Goal: Obtain resource: Download file/media

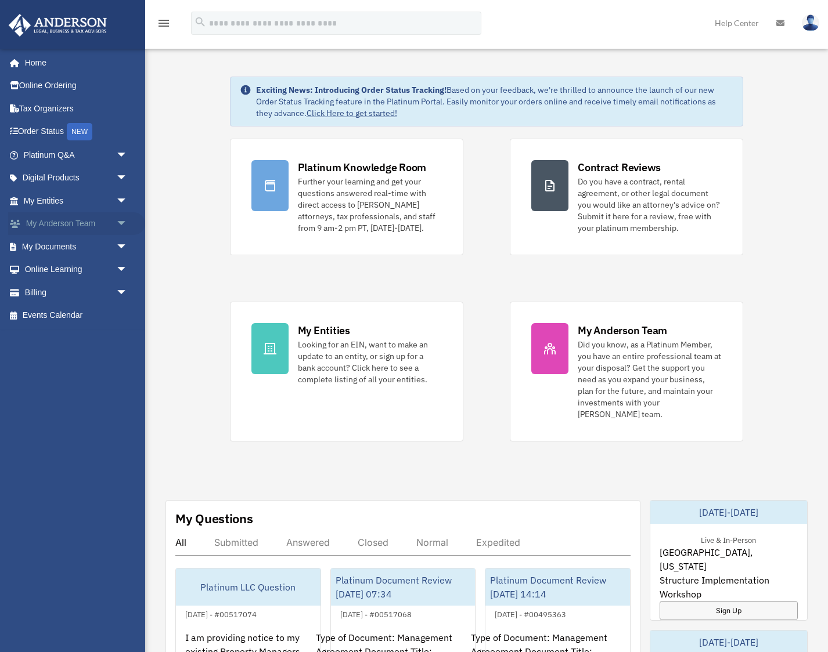
scroll to position [3, 0]
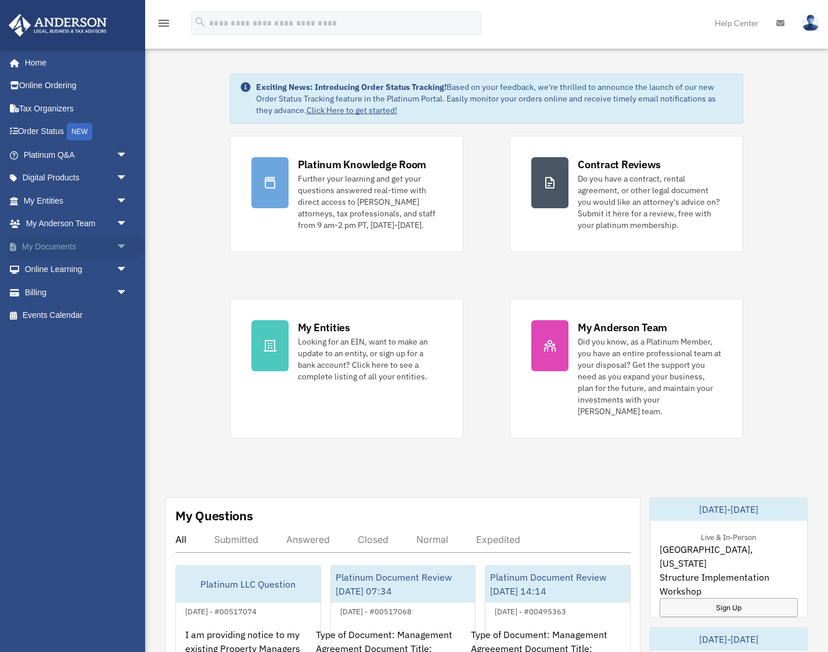
click at [55, 243] on link "My Documents arrow_drop_down" at bounding box center [76, 246] width 137 height 23
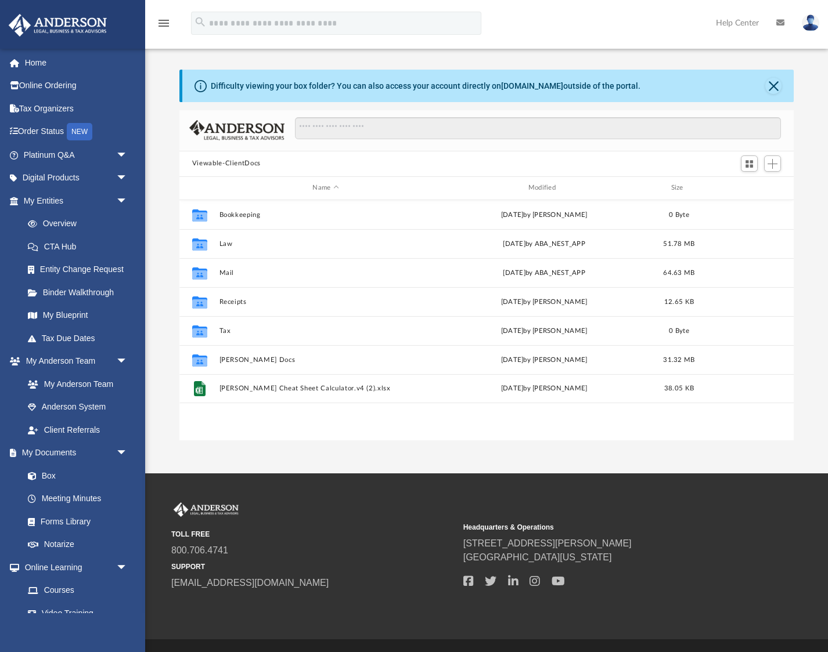
scroll to position [264, 615]
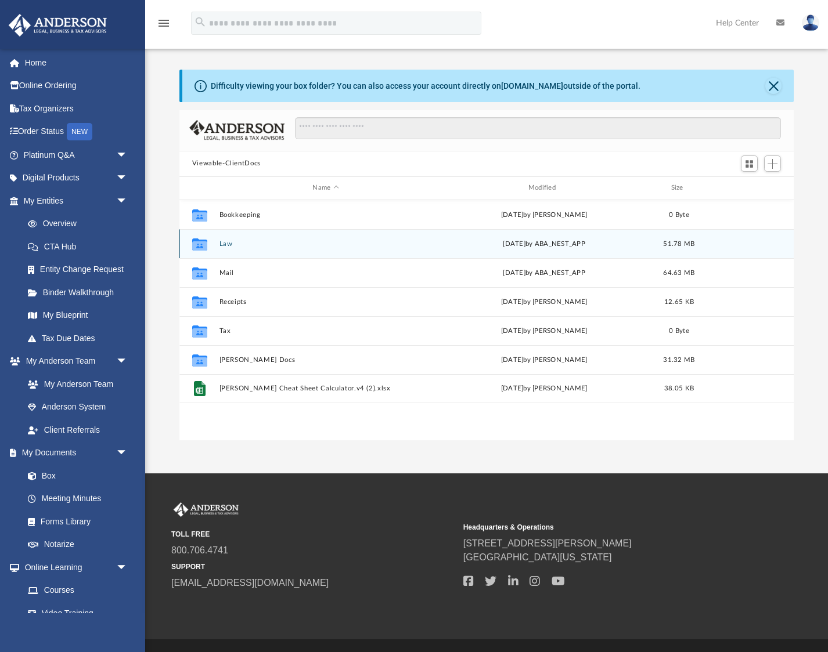
click at [222, 244] on button "Law" at bounding box center [325, 244] width 213 height 8
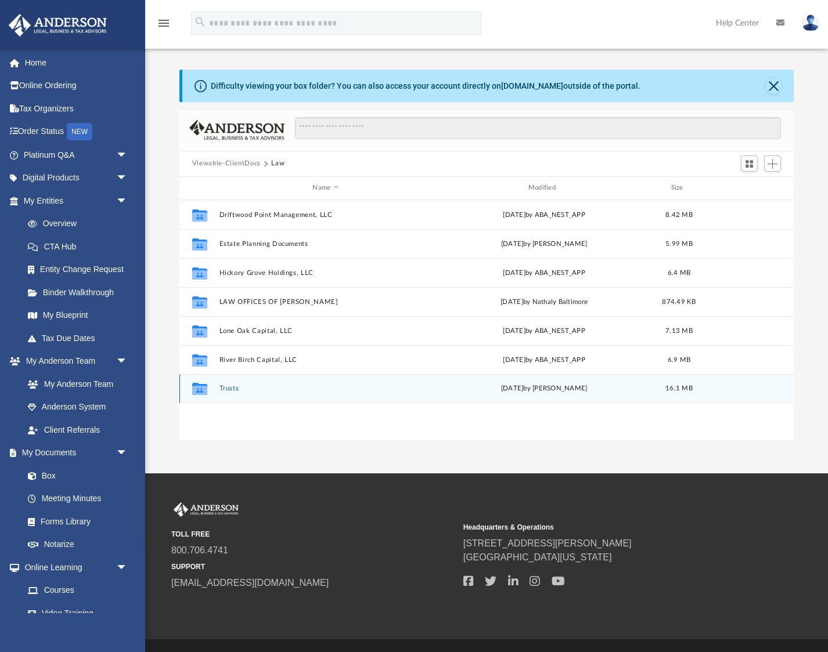
click at [228, 390] on button "Trusts" at bounding box center [325, 389] width 213 height 8
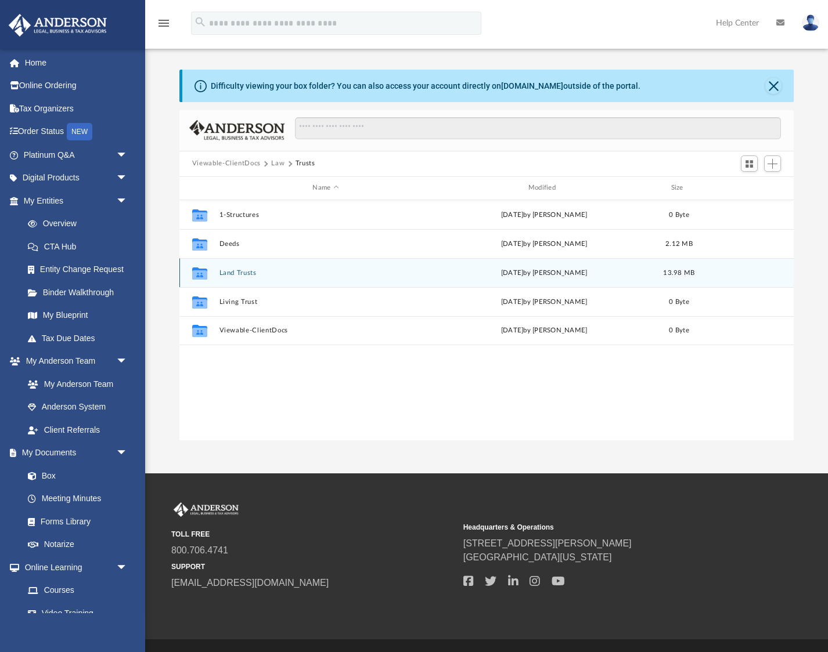
click at [231, 275] on button "Land Trusts" at bounding box center [325, 273] width 213 height 8
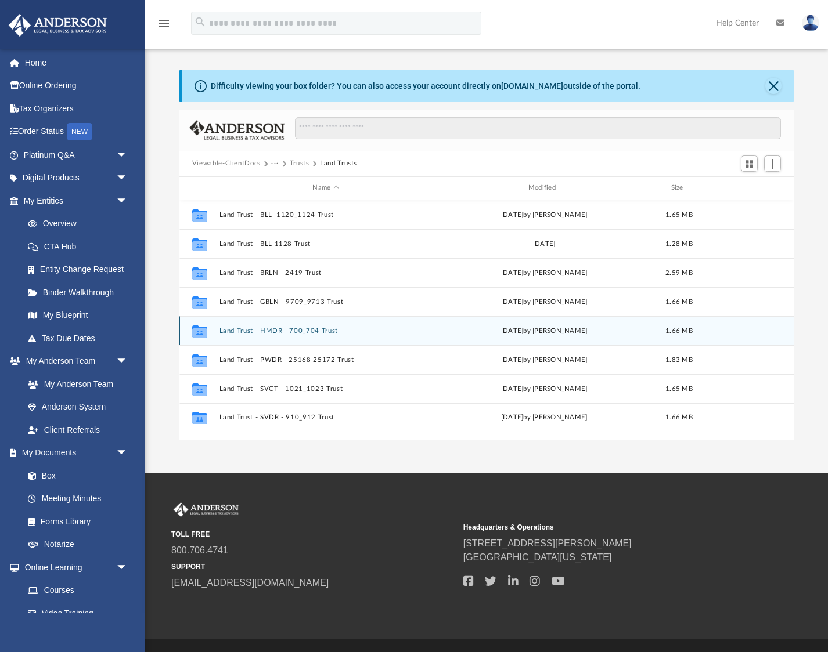
click at [233, 331] on button "Land Trust - HMDR - 700_704 Trust" at bounding box center [325, 331] width 213 height 8
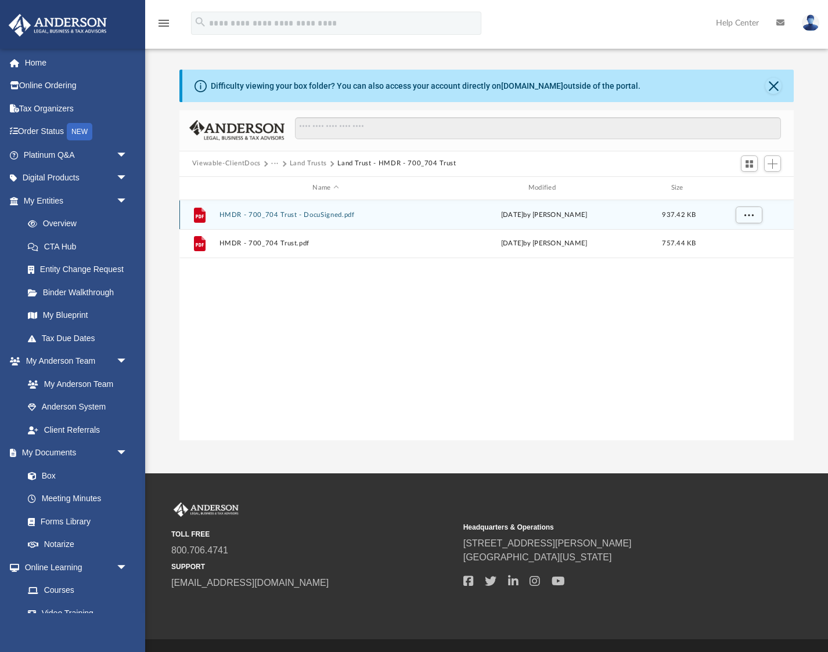
click at [257, 215] on button "HMDR - 700_704 Trust - DocuSigned.pdf" at bounding box center [325, 215] width 213 height 8
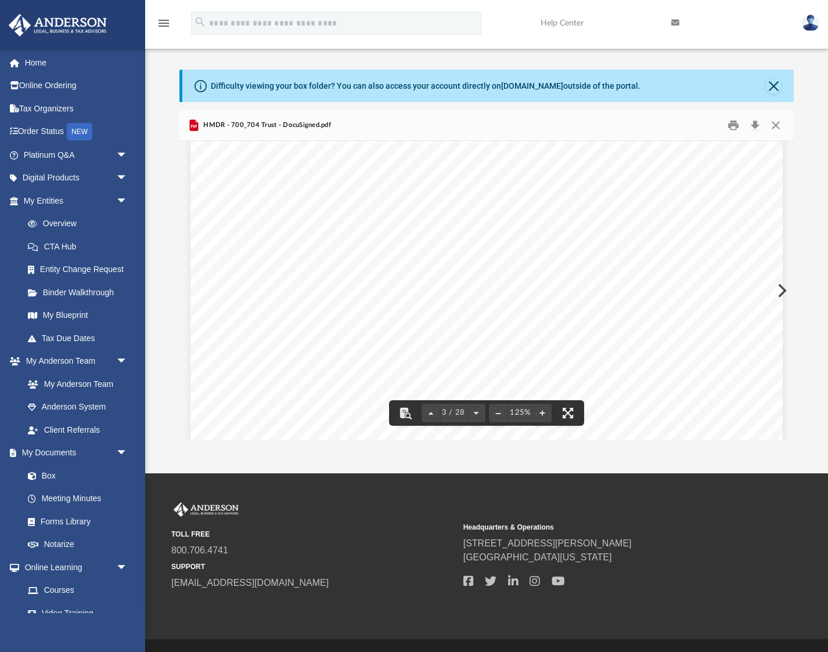
scroll to position [1620, 0]
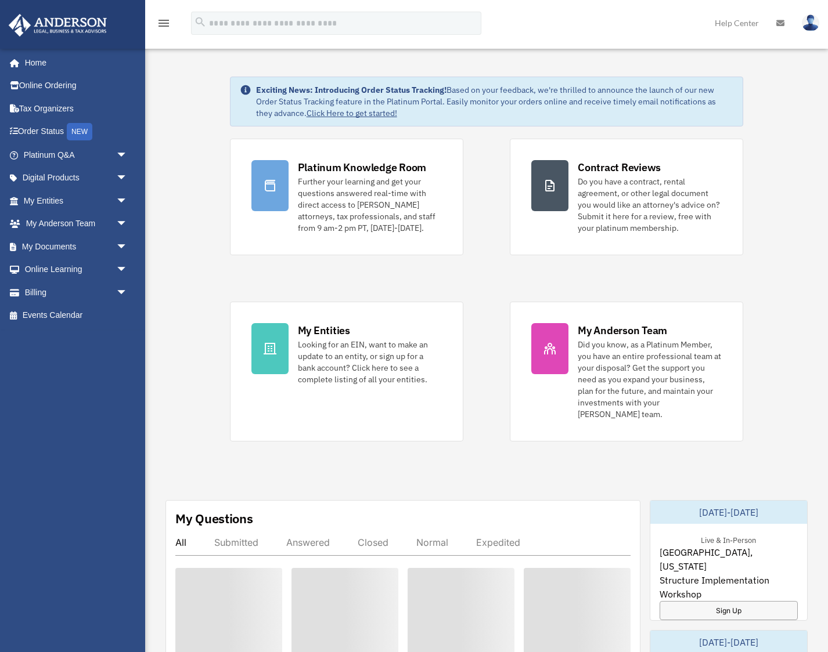
scroll to position [3, 0]
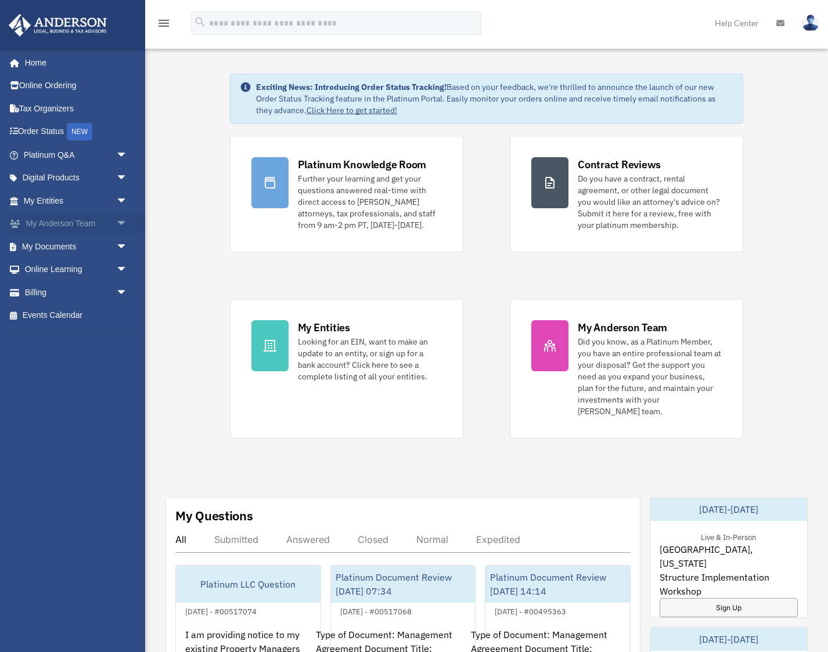
click at [46, 220] on link "My [PERSON_NAME] Team arrow_drop_down" at bounding box center [76, 223] width 137 height 23
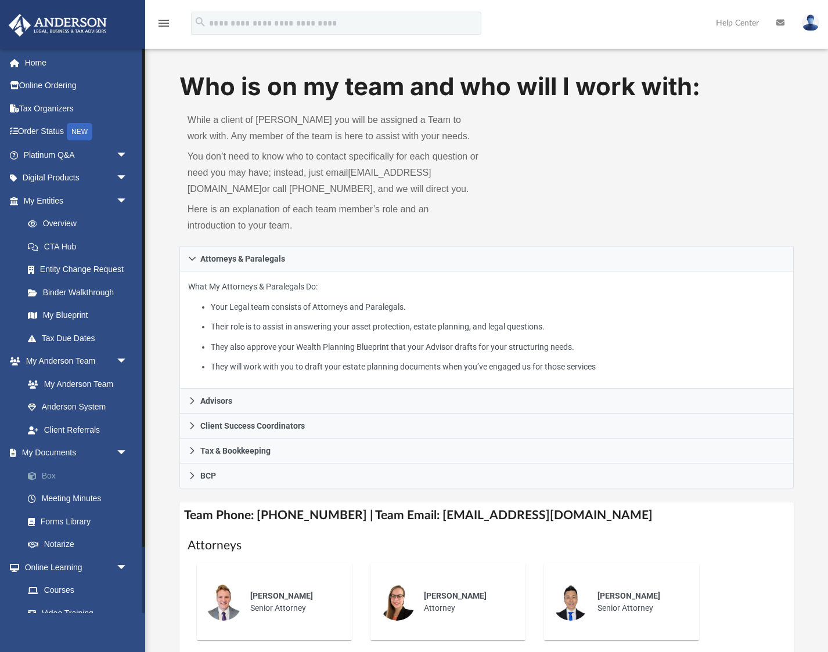
click at [48, 472] on link "Box" at bounding box center [80, 475] width 129 height 23
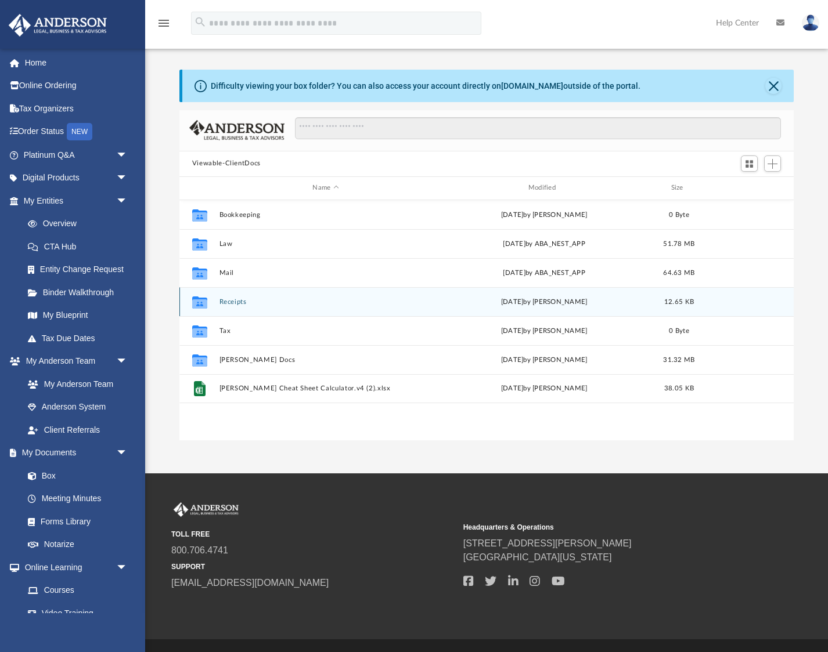
scroll to position [264, 615]
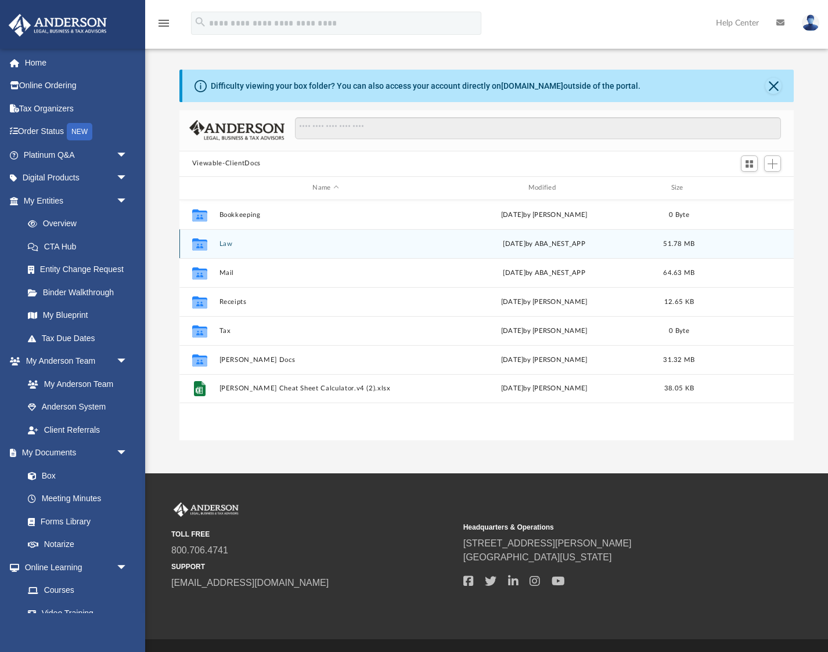
click at [226, 244] on button "Law" at bounding box center [325, 244] width 213 height 8
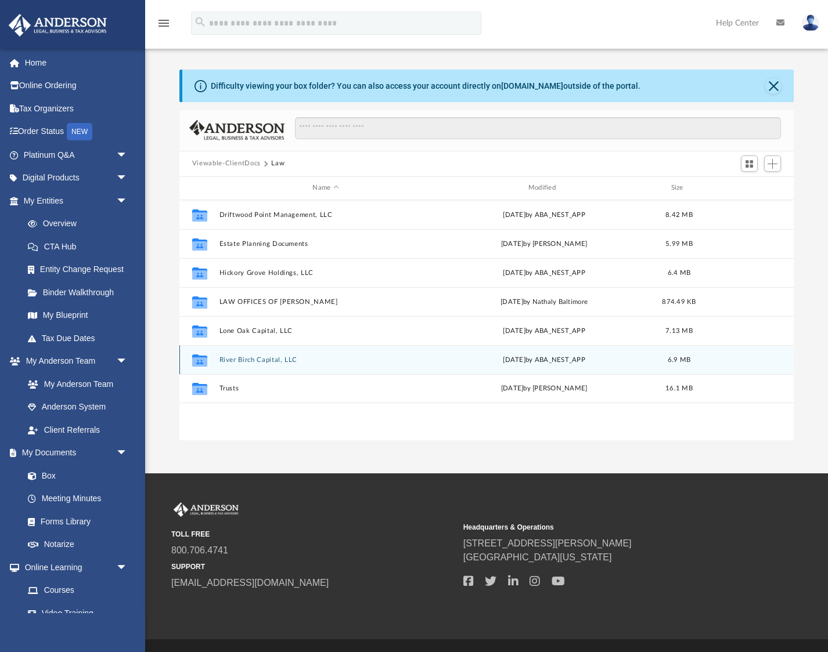
click at [259, 361] on button "River Birch Capital, LLC" at bounding box center [325, 360] width 213 height 8
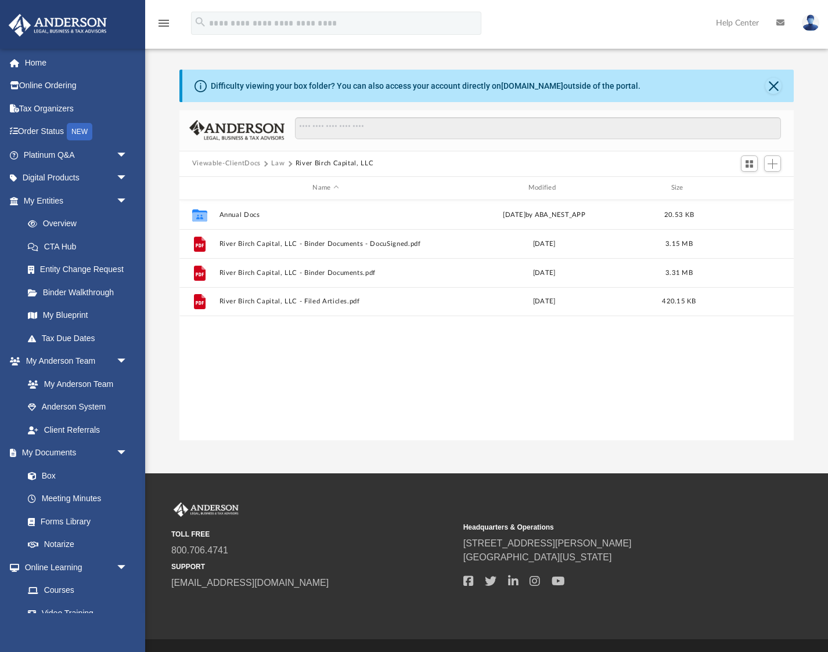
click at [278, 164] on button "Law" at bounding box center [277, 163] width 13 height 10
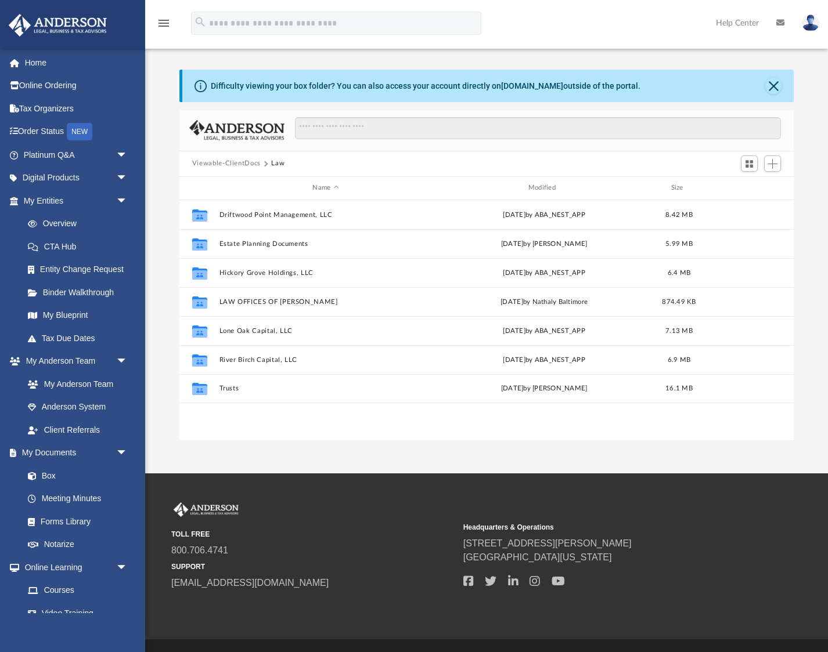
click at [239, 165] on button "Viewable-ClientDocs" at bounding box center [226, 163] width 68 height 10
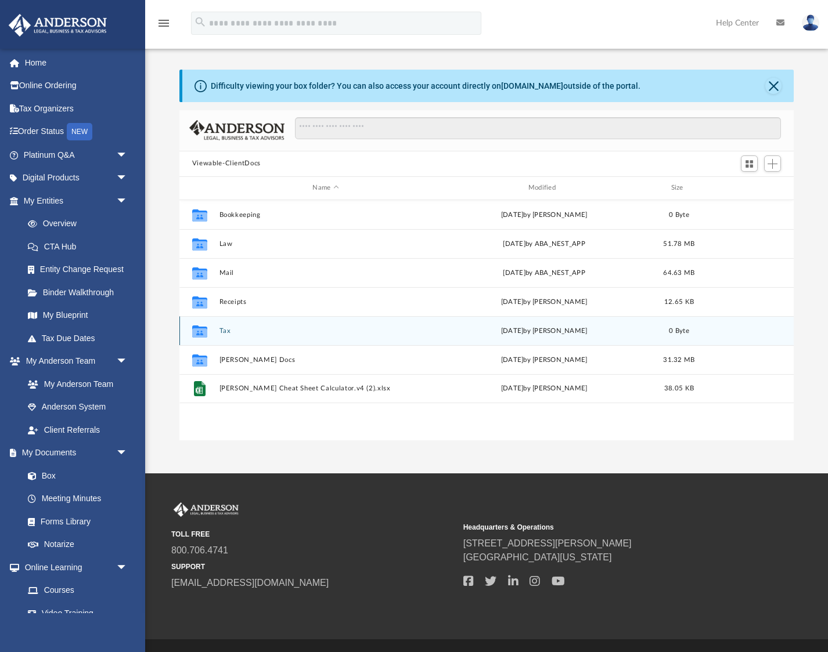
click at [223, 330] on button "Tax" at bounding box center [325, 331] width 213 height 8
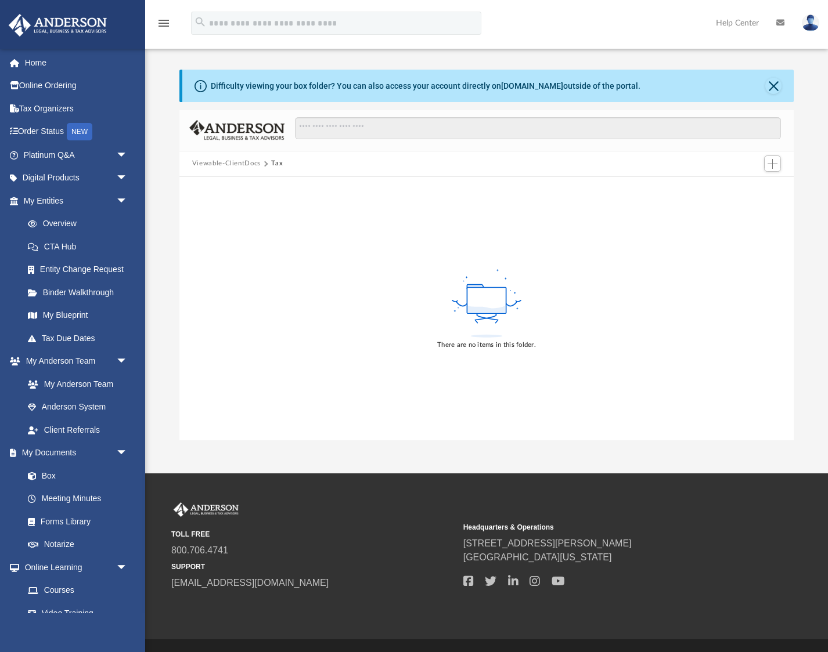
click at [236, 165] on button "Viewable-ClientDocs" at bounding box center [226, 163] width 68 height 10
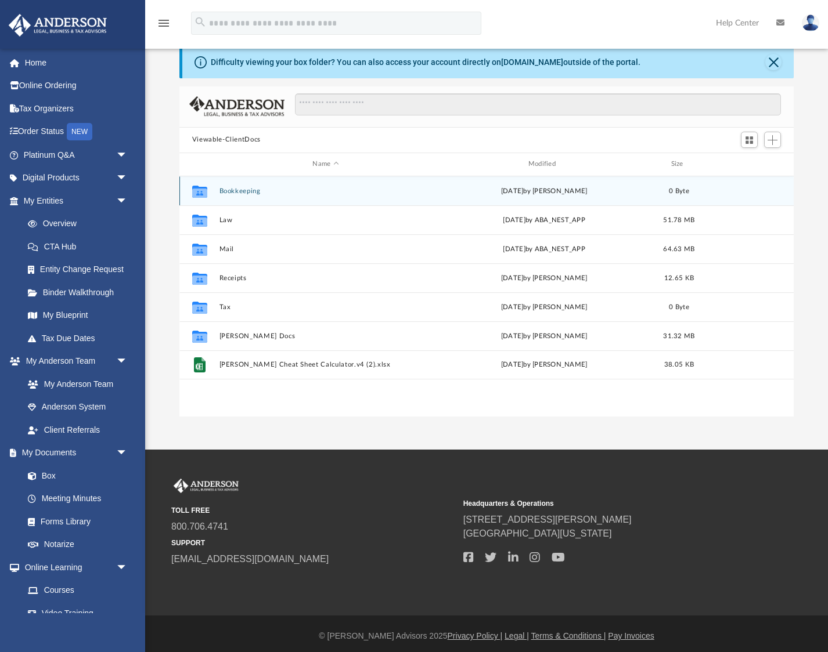
scroll to position [24, 0]
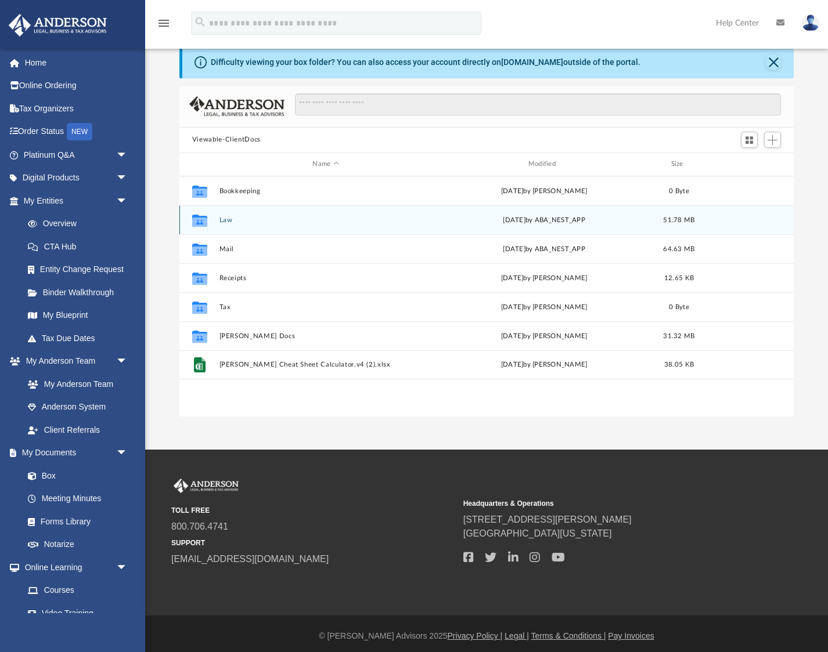
click at [223, 221] on button "Law" at bounding box center [325, 220] width 213 height 8
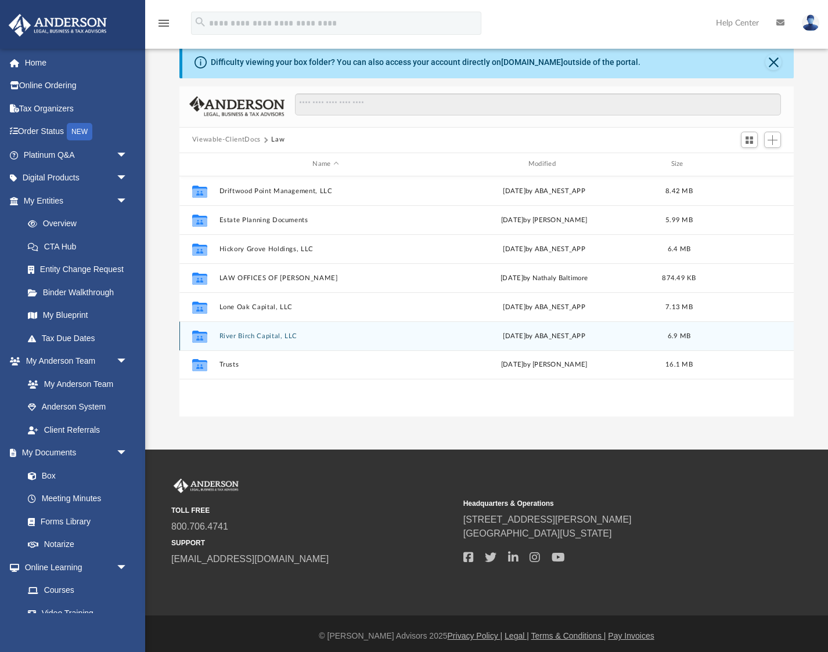
click at [240, 337] on button "River Birch Capital, LLC" at bounding box center [325, 336] width 213 height 8
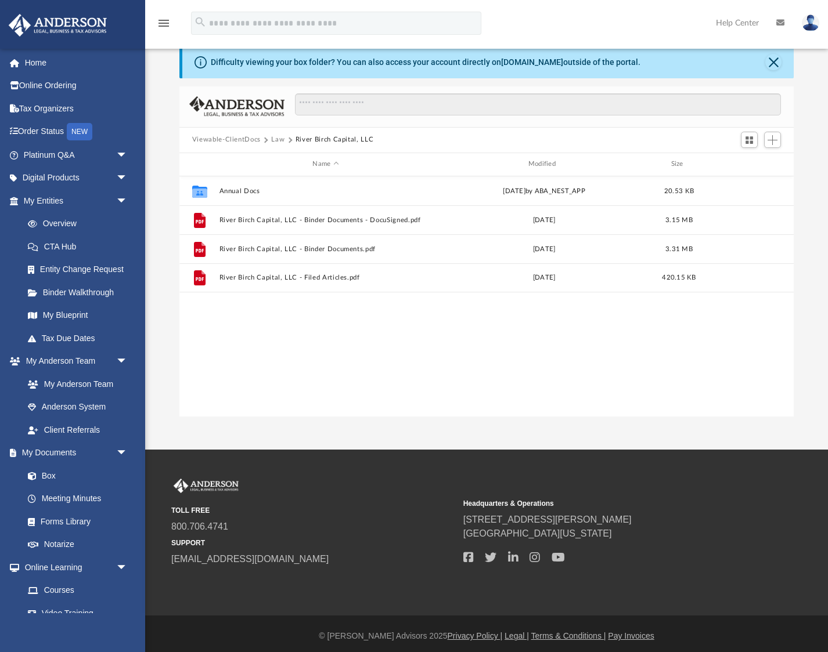
click at [276, 140] on button "Law" at bounding box center [277, 140] width 13 height 10
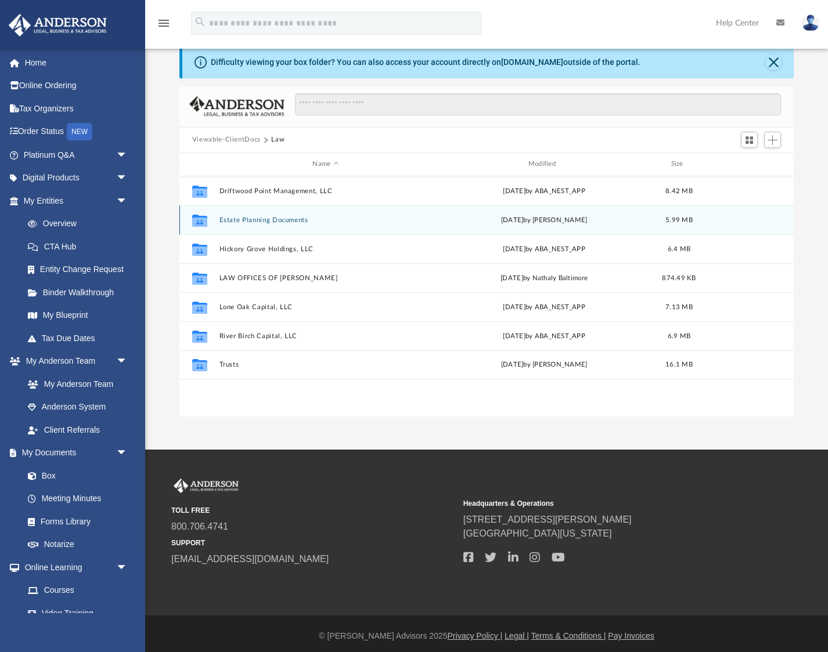
click at [254, 219] on button "Estate Planning Documents" at bounding box center [325, 220] width 213 height 8
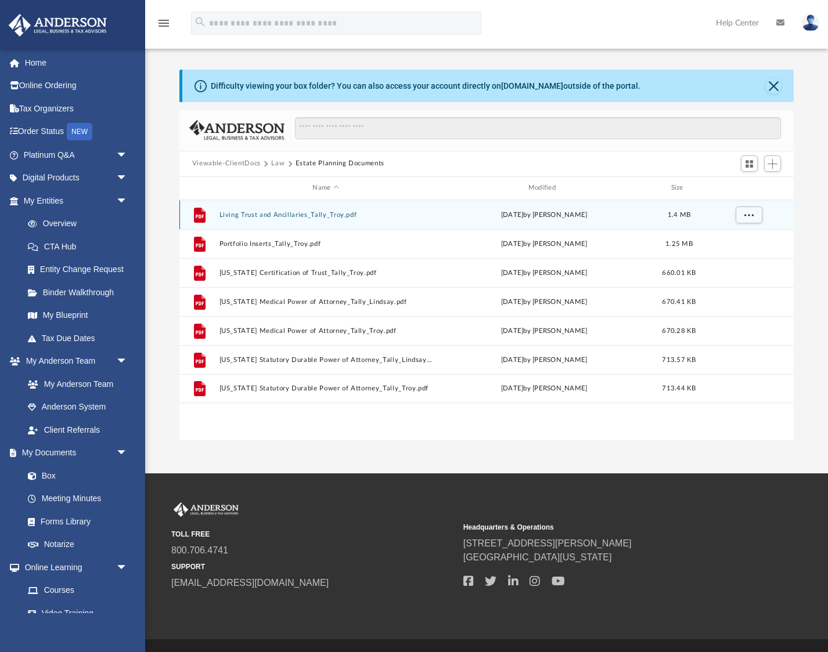
scroll to position [0, 0]
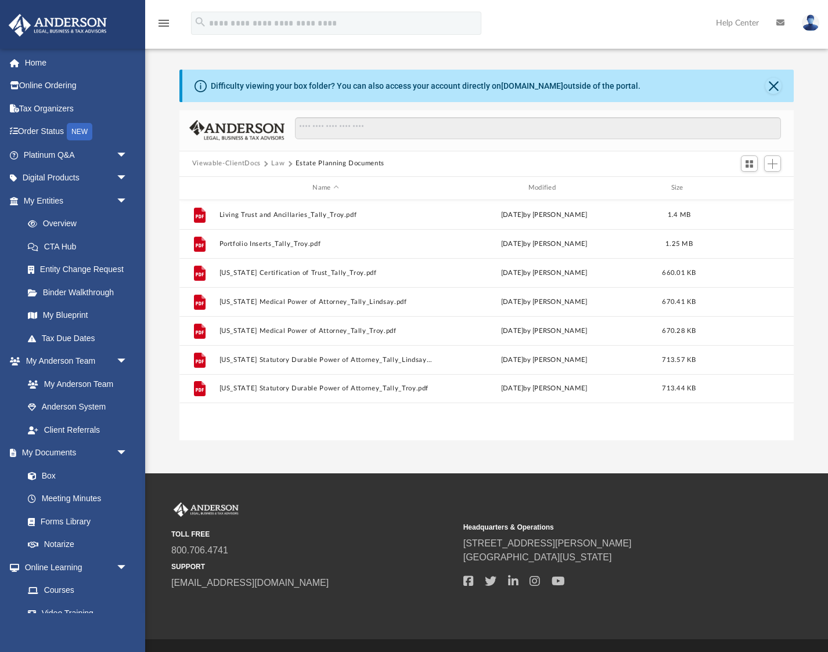
click at [277, 164] on button "Law" at bounding box center [277, 163] width 13 height 10
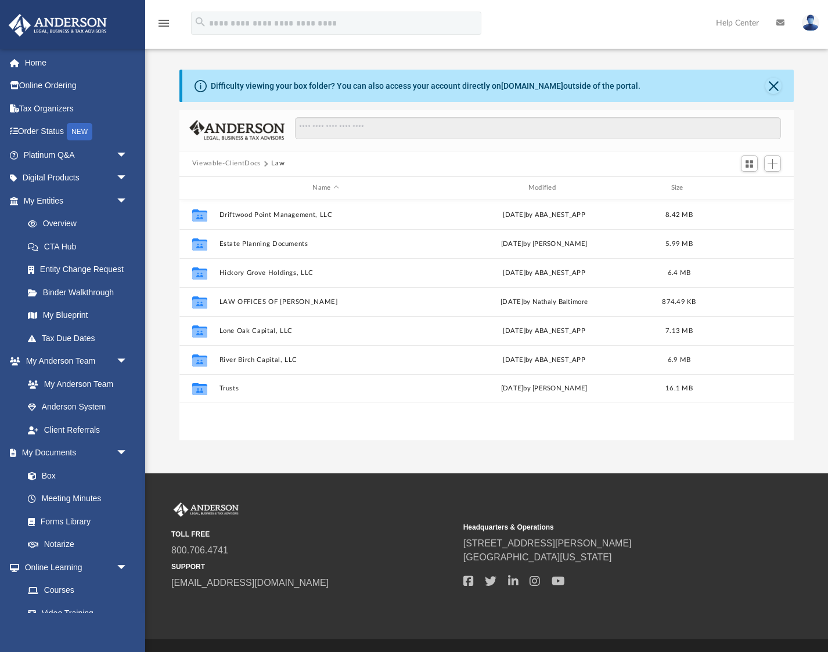
click at [228, 163] on button "Viewable-ClientDocs" at bounding box center [226, 163] width 68 height 10
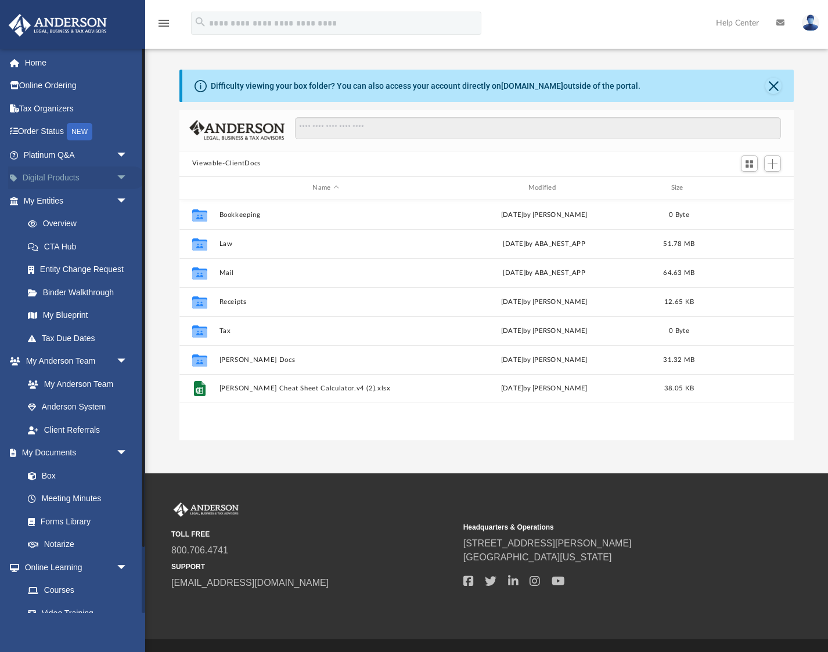
click at [124, 176] on span "arrow_drop_down" at bounding box center [127, 179] width 23 height 24
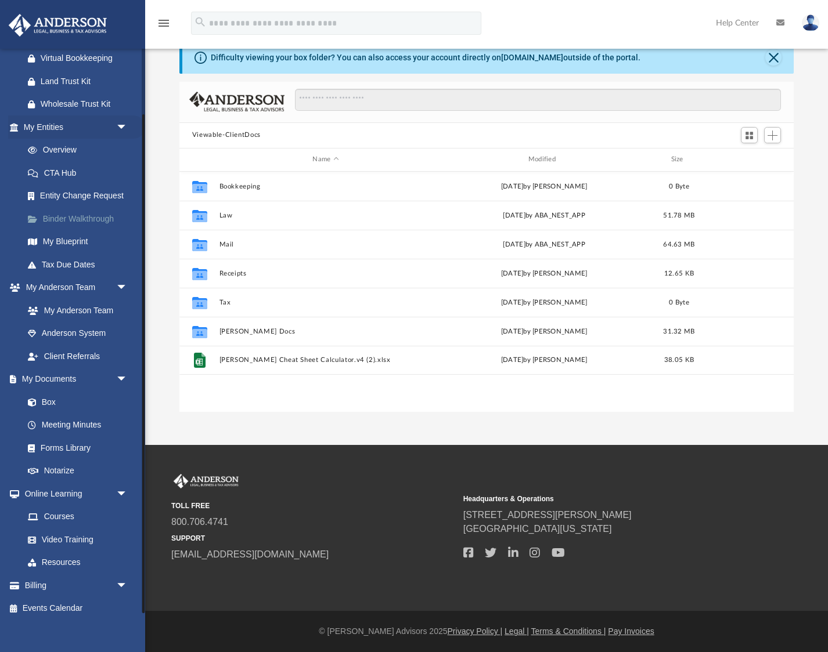
scroll to position [28, 0]
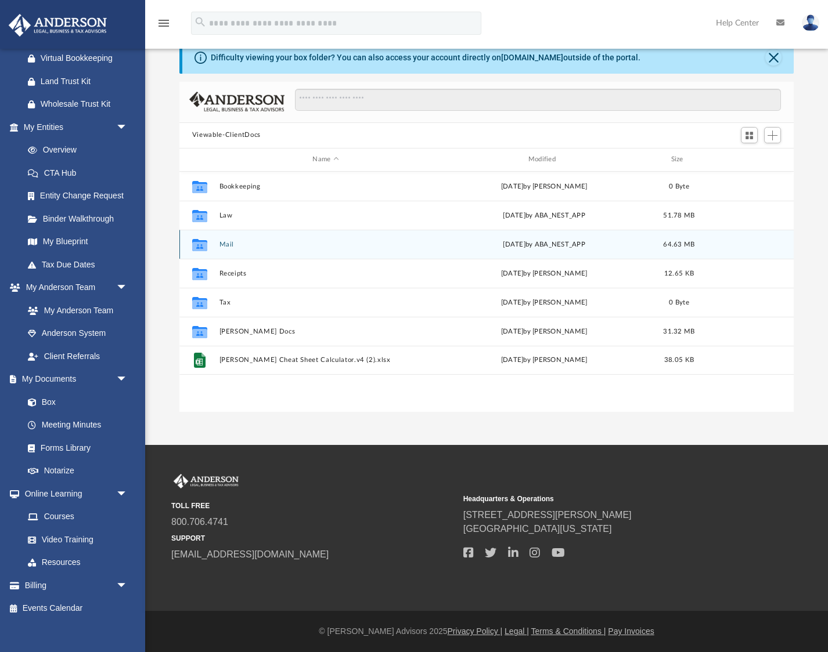
click at [226, 246] on button "Mail" at bounding box center [325, 244] width 213 height 8
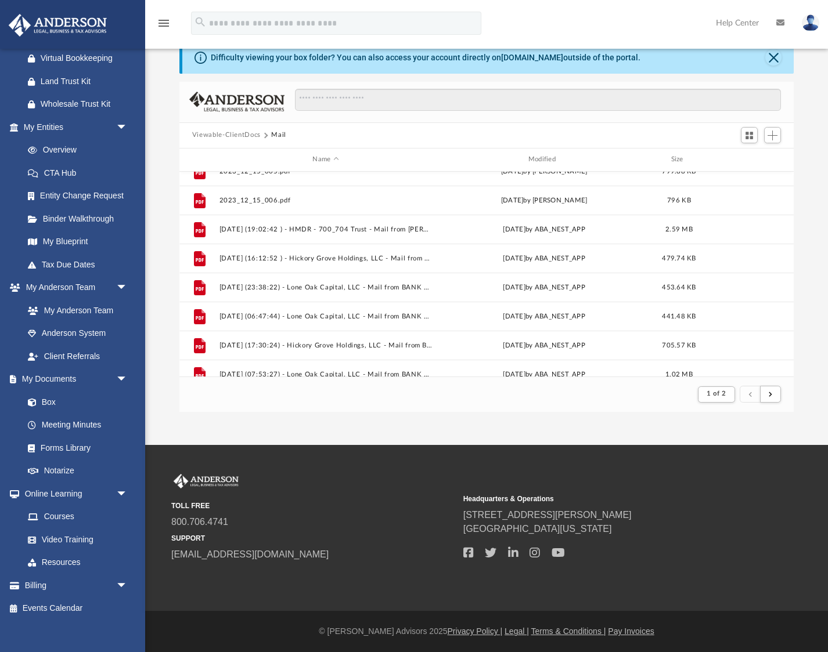
scroll to position [657, 0]
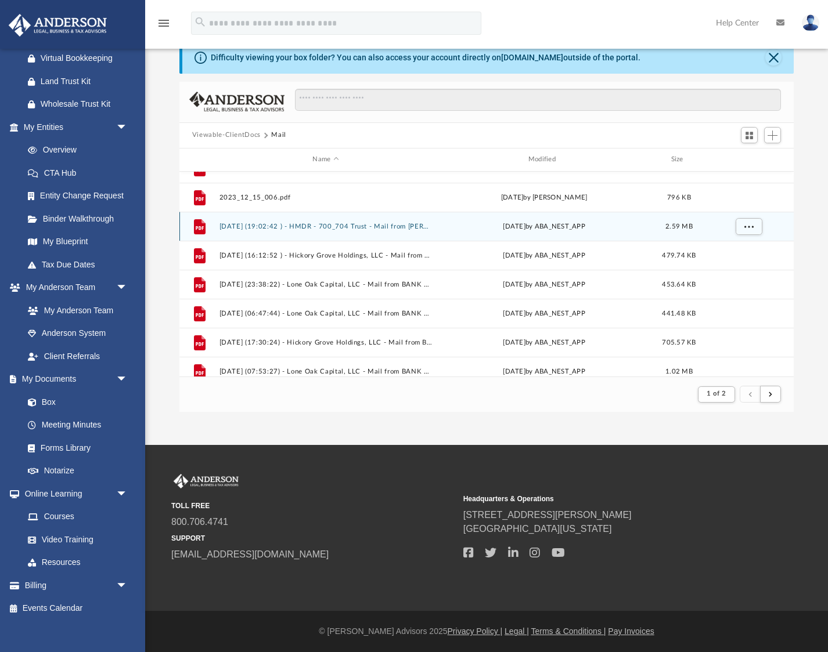
click at [349, 225] on button "2024.06.06 (19:02:42 ) - HMDR - 700_704 Trust - Mail from ELLIS APPRAISAL DISTR…" at bounding box center [325, 226] width 213 height 8
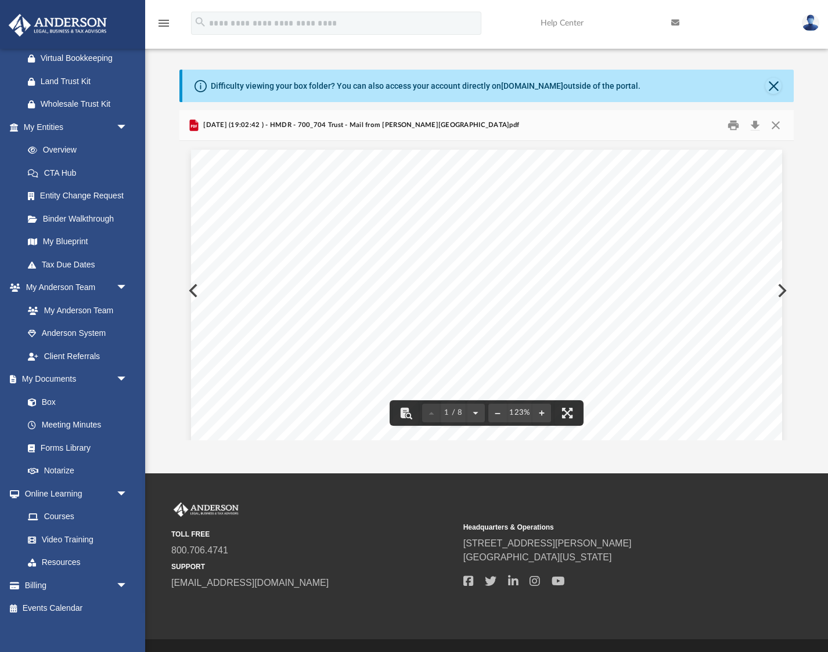
scroll to position [0, 0]
click at [776, 127] on button "Close" at bounding box center [775, 125] width 21 height 18
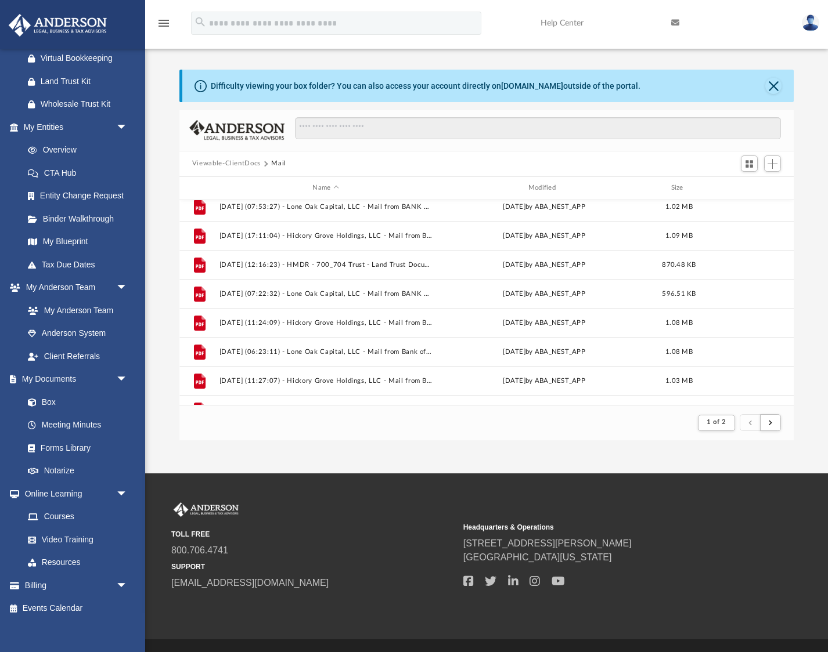
scroll to position [852, 0]
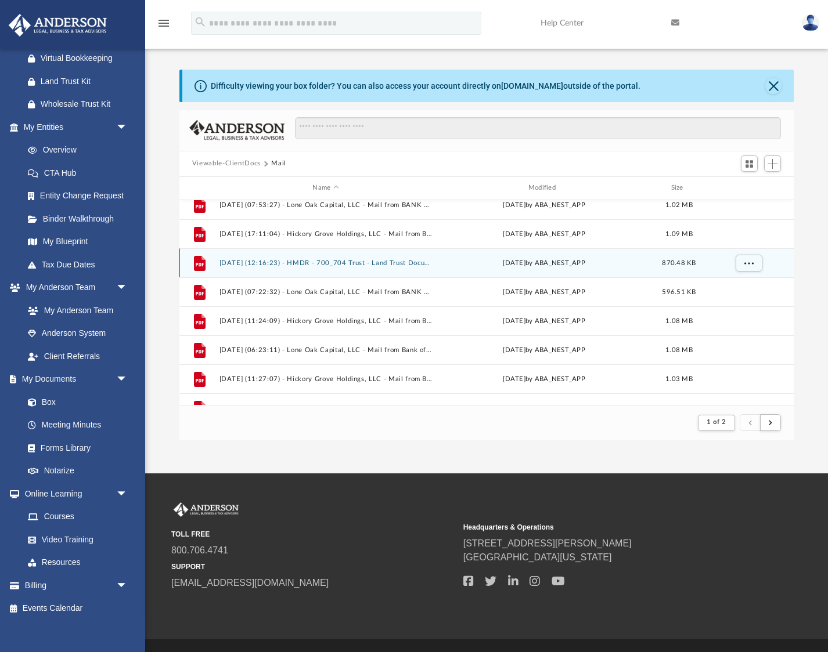
click at [368, 263] on button "2024.08.23 (12:16:23) - HMDR - 700_704 Trust - Land Trust Documents from ELLIS …" at bounding box center [325, 263] width 213 height 8
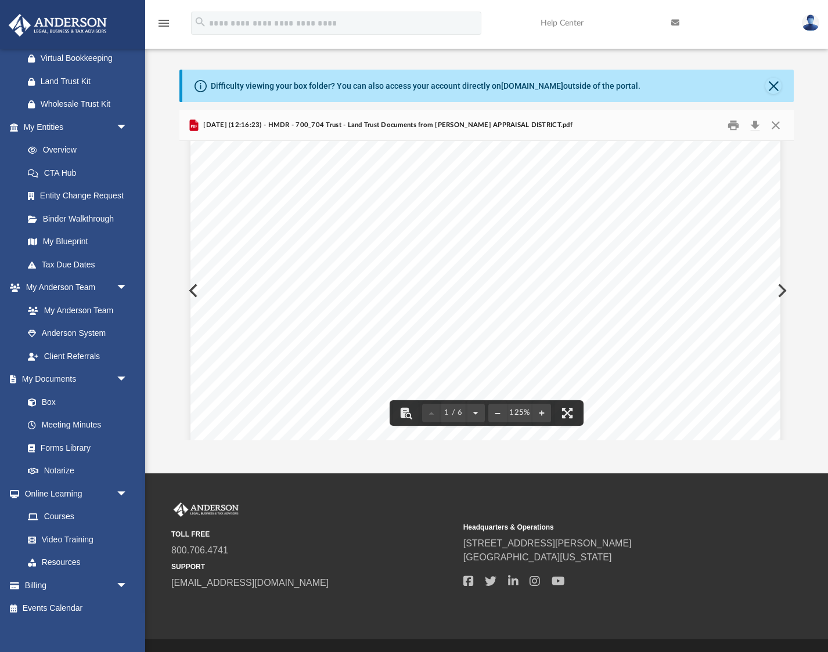
scroll to position [62, 1]
click at [778, 124] on button "Close" at bounding box center [775, 125] width 21 height 18
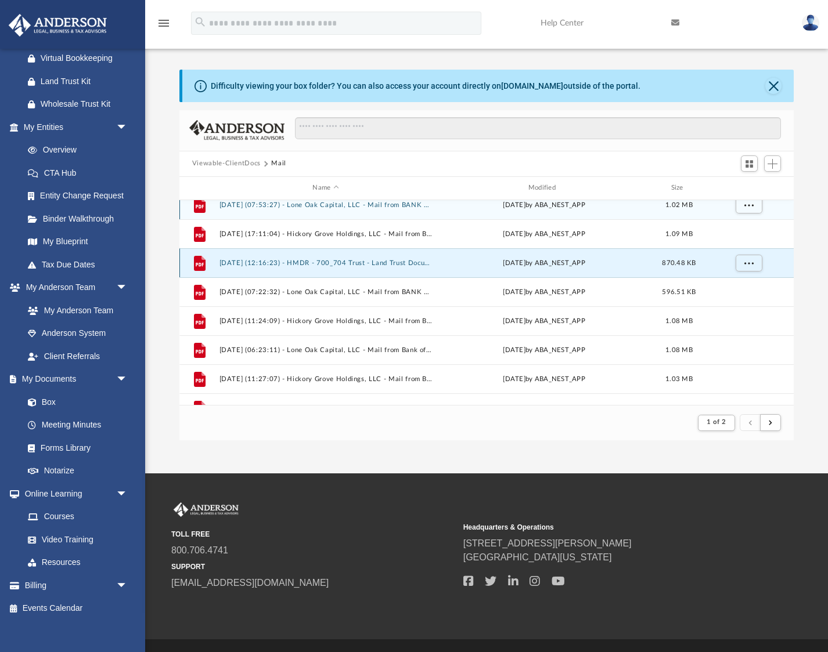
scroll to position [165, 0]
